Goal: Information Seeking & Learning: Learn about a topic

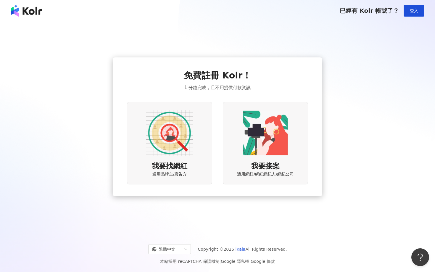
click at [184, 146] on img at bounding box center [169, 132] width 47 height 47
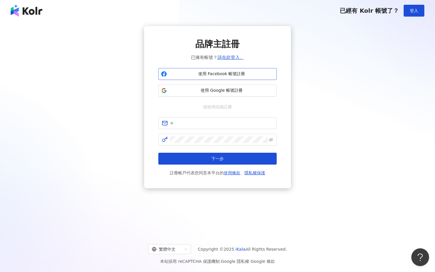
click at [243, 73] on span "使用 Facebook 帳號註冊" at bounding box center [221, 74] width 105 height 6
click at [227, 87] on button "使用 Google 帳號註冊" at bounding box center [217, 91] width 118 height 12
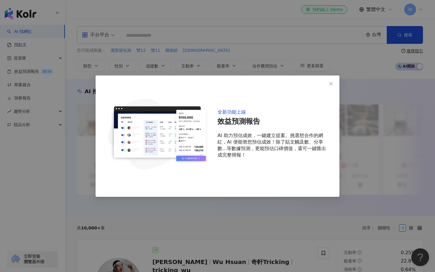
drag, startPoint x: 331, startPoint y: 84, endPoint x: 349, endPoint y: 141, distance: 59.8
click at [349, 141] on div "全新功能上線 效益預測報告 AI 助力預估成效，一鍵建立提案。挑選想合作的網紅，AI 便能替您預估成效！除了貼文觸及數、分享數...等數據預測，更能預估口碑價…" at bounding box center [217, 136] width 435 height 272
click at [331, 84] on icon "close" at bounding box center [331, 84] width 4 height 4
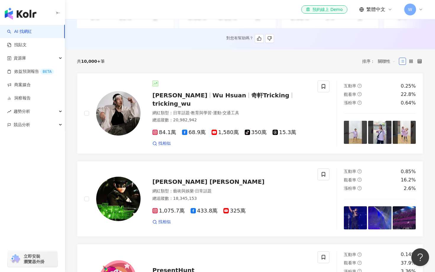
scroll to position [167, 0]
click at [248, 117] on div "總追蹤數 ： 20,982,942" at bounding box center [231, 120] width 158 height 6
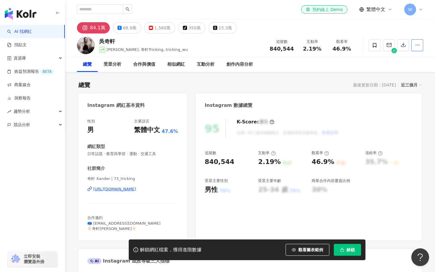
click at [414, 46] on button "button" at bounding box center [417, 45] width 12 height 12
click at [351, 68] on div "總覽 受眾分析 合作與價值 相似網紅 互動分析 創作內容分析" at bounding box center [250, 64] width 346 height 15
click at [136, 27] on button "68.9萬" at bounding box center [127, 27] width 28 height 11
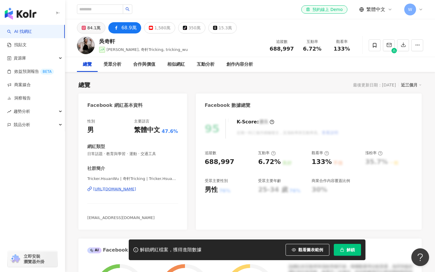
click at [87, 27] on button "84.1萬" at bounding box center [91, 27] width 28 height 11
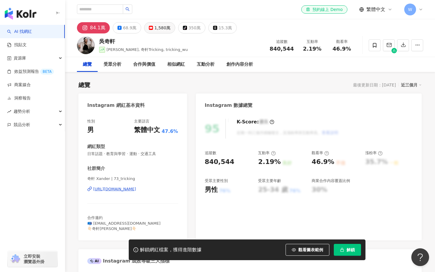
click at [155, 28] on div "1,580萬" at bounding box center [162, 28] width 16 height 8
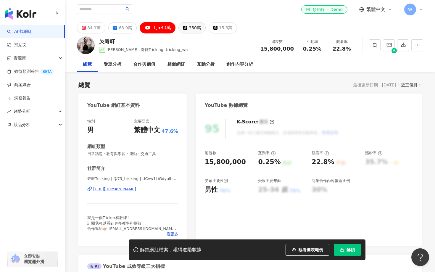
click at [190, 31] on div "350萬" at bounding box center [195, 28] width 12 height 8
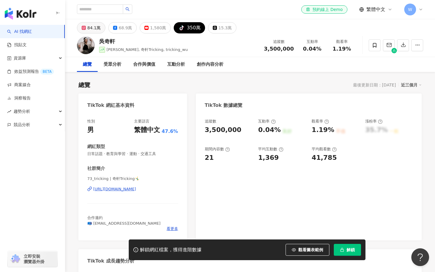
click at [89, 30] on div "84.1萬" at bounding box center [93, 28] width 13 height 8
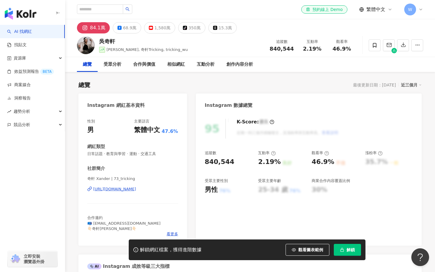
scroll to position [2, 0]
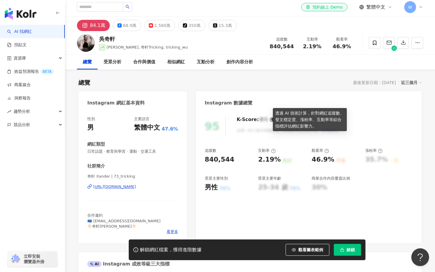
click at [271, 119] on icon at bounding box center [271, 120] width 1 height 2
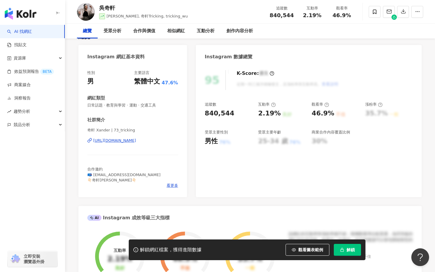
scroll to position [0, 0]
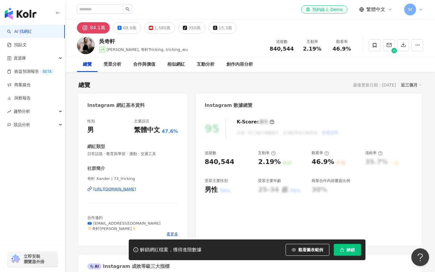
click at [411, 85] on div "近三個月" at bounding box center [411, 85] width 21 height 8
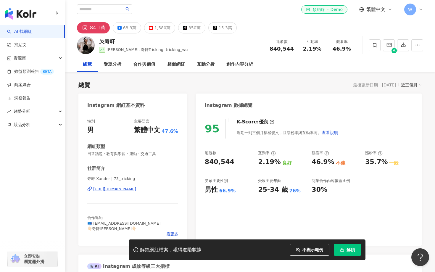
click at [313, 251] on span "不顯示範例" at bounding box center [312, 249] width 21 height 5
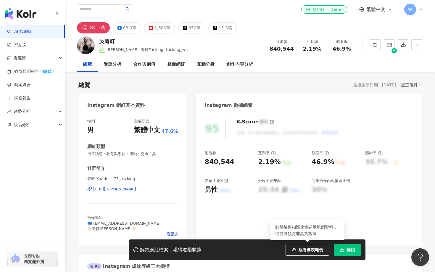
click at [313, 251] on span "觀看圖表範例" at bounding box center [310, 249] width 25 height 5
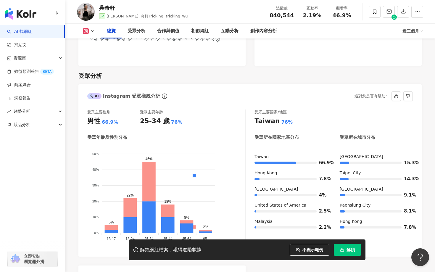
scroll to position [490, 0]
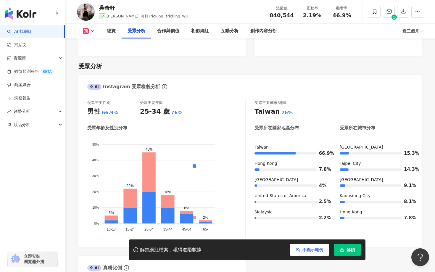
click at [314, 254] on button "不顯示範例" at bounding box center [310, 250] width 40 height 12
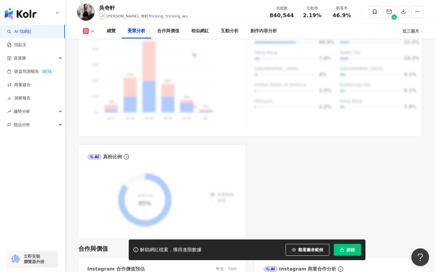
scroll to position [624, 0]
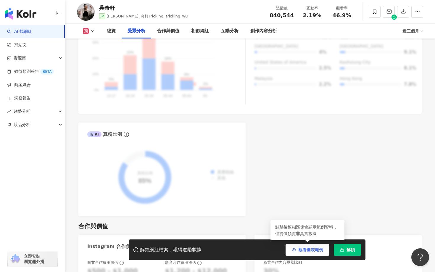
click at [313, 255] on button "觀看圖表範例" at bounding box center [308, 250] width 44 height 12
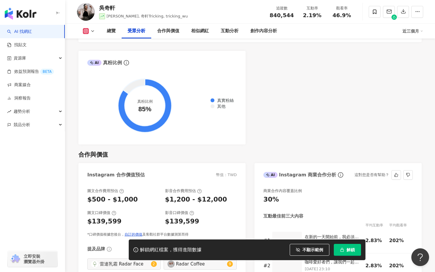
scroll to position [753, 0]
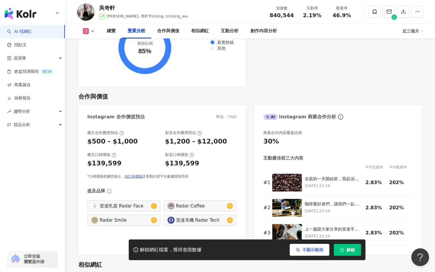
click at [317, 245] on button "不顯示範例" at bounding box center [310, 250] width 40 height 12
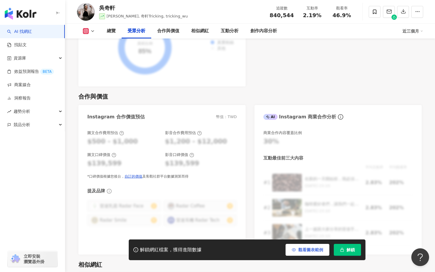
click at [318, 246] on button "觀看圖表範例" at bounding box center [308, 250] width 44 height 12
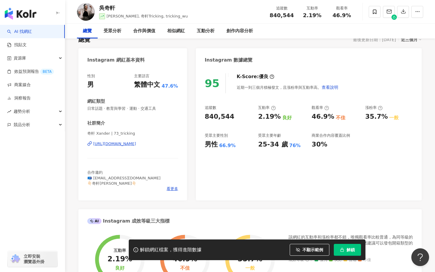
scroll to position [0, 0]
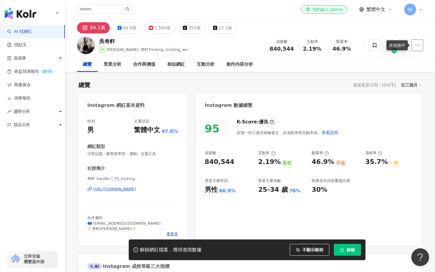
click at [416, 46] on icon "button" at bounding box center [417, 44] width 5 height 5
click at [413, 57] on span "查看合作資訊" at bounding box center [406, 59] width 25 height 7
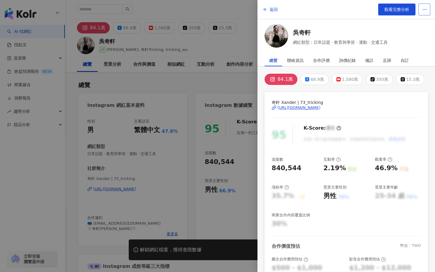
click at [423, 12] on button "button" at bounding box center [425, 10] width 12 height 12
click at [419, 41] on div "吳奇軒 網紅類型：日常話題 · 教育與學習 · 運動 · 交通工具" at bounding box center [346, 37] width 163 height 26
click at [406, 58] on div "自訂" at bounding box center [405, 60] width 8 height 12
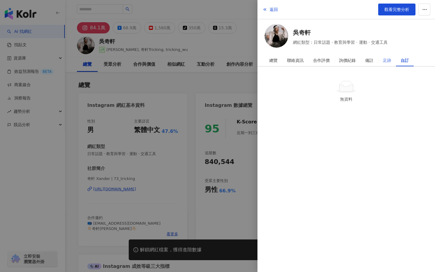
click at [392, 59] on div "足跡" at bounding box center [387, 60] width 18 height 12
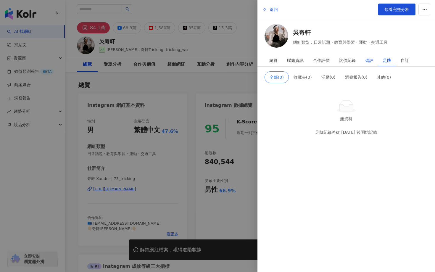
click at [370, 60] on div "備註" at bounding box center [369, 60] width 8 height 12
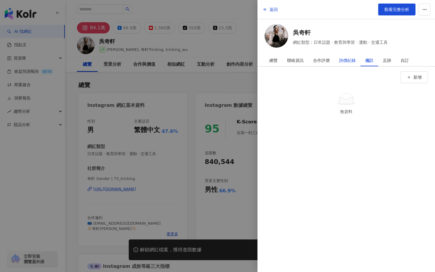
click at [348, 62] on div "詢價紀錄" at bounding box center [347, 60] width 17 height 12
click at [331, 62] on div "合作評價" at bounding box center [321, 60] width 26 height 12
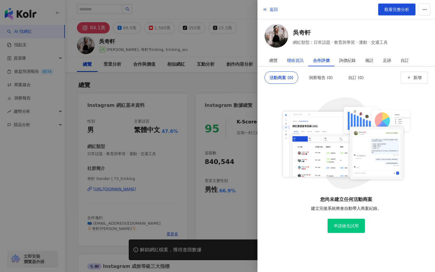
click at [302, 60] on div "聯絡資訊" at bounding box center [295, 60] width 17 height 12
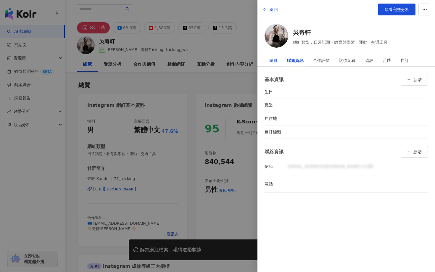
click at [277, 60] on div "總覽" at bounding box center [273, 60] width 8 height 12
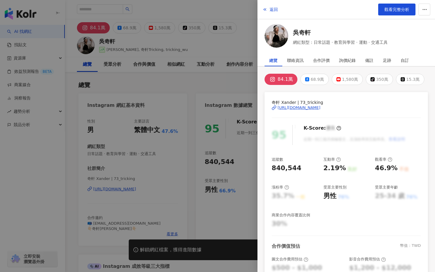
click at [244, 77] on div at bounding box center [217, 136] width 435 height 272
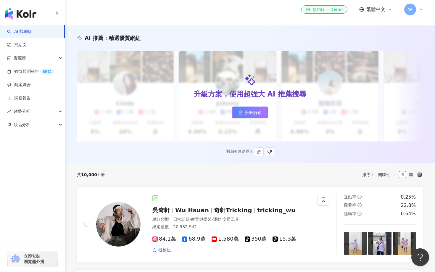
scroll to position [133, 0]
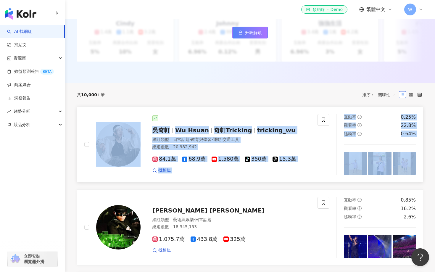
click at [180, 119] on div at bounding box center [231, 118] width 158 height 6
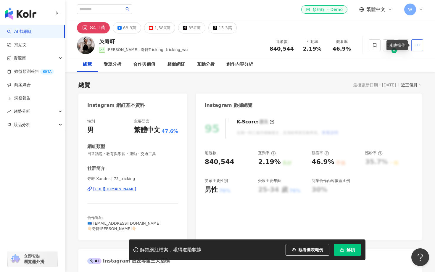
click at [419, 45] on circle "button" at bounding box center [419, 45] width 1 height 1
click at [413, 32] on div "84.1萬 68.9萬 1,580萬 tiktok-icon 350萬 15.3萬" at bounding box center [250, 26] width 370 height 14
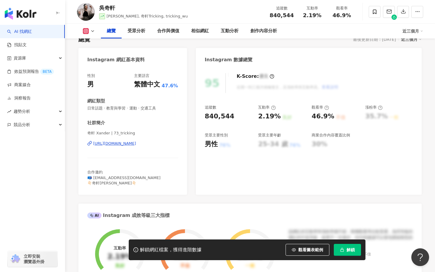
scroll to position [12, 0]
